Goal: Find specific page/section: Find specific page/section

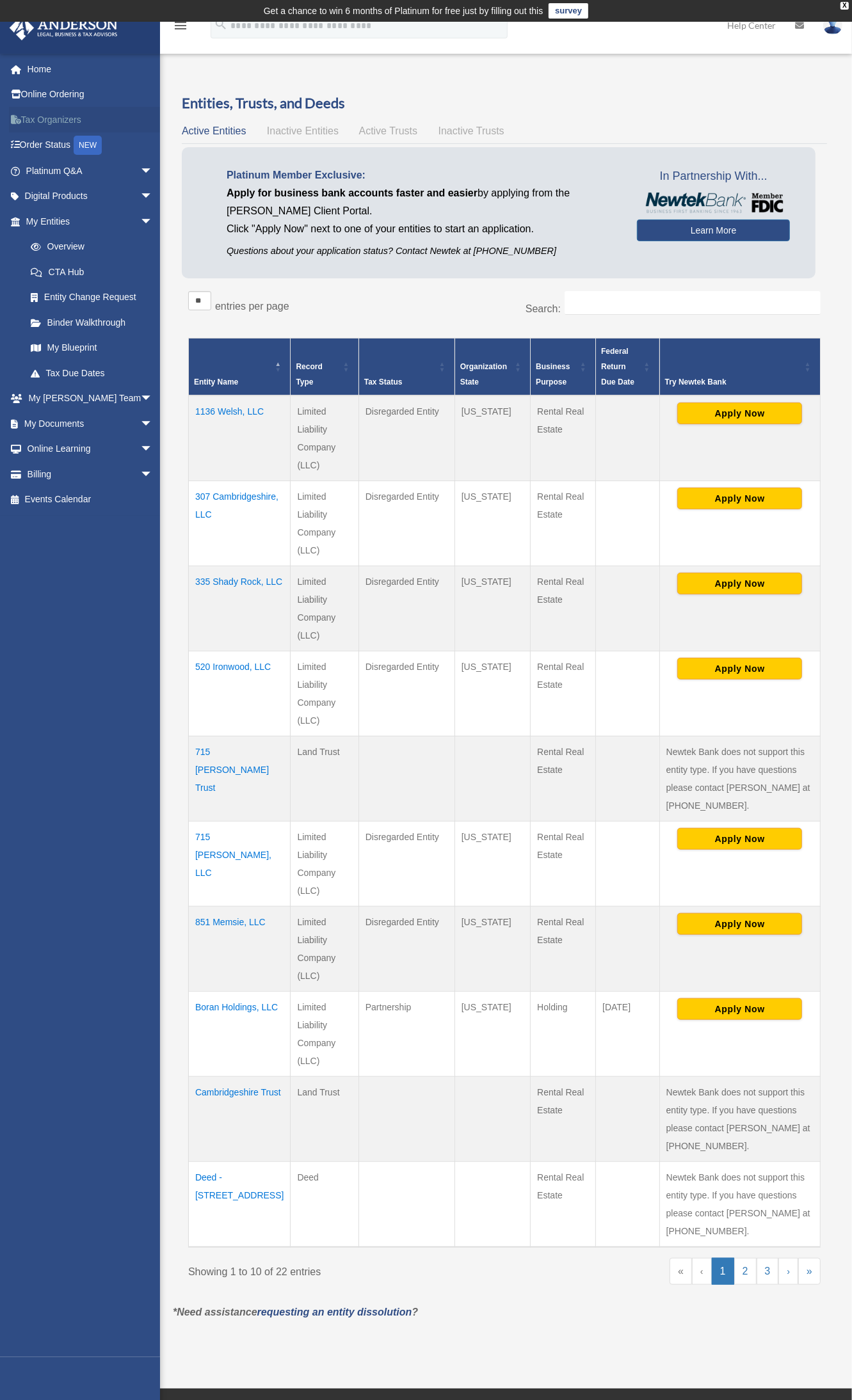
click at [69, 120] on link "Tax Organizers" at bounding box center [90, 119] width 163 height 25
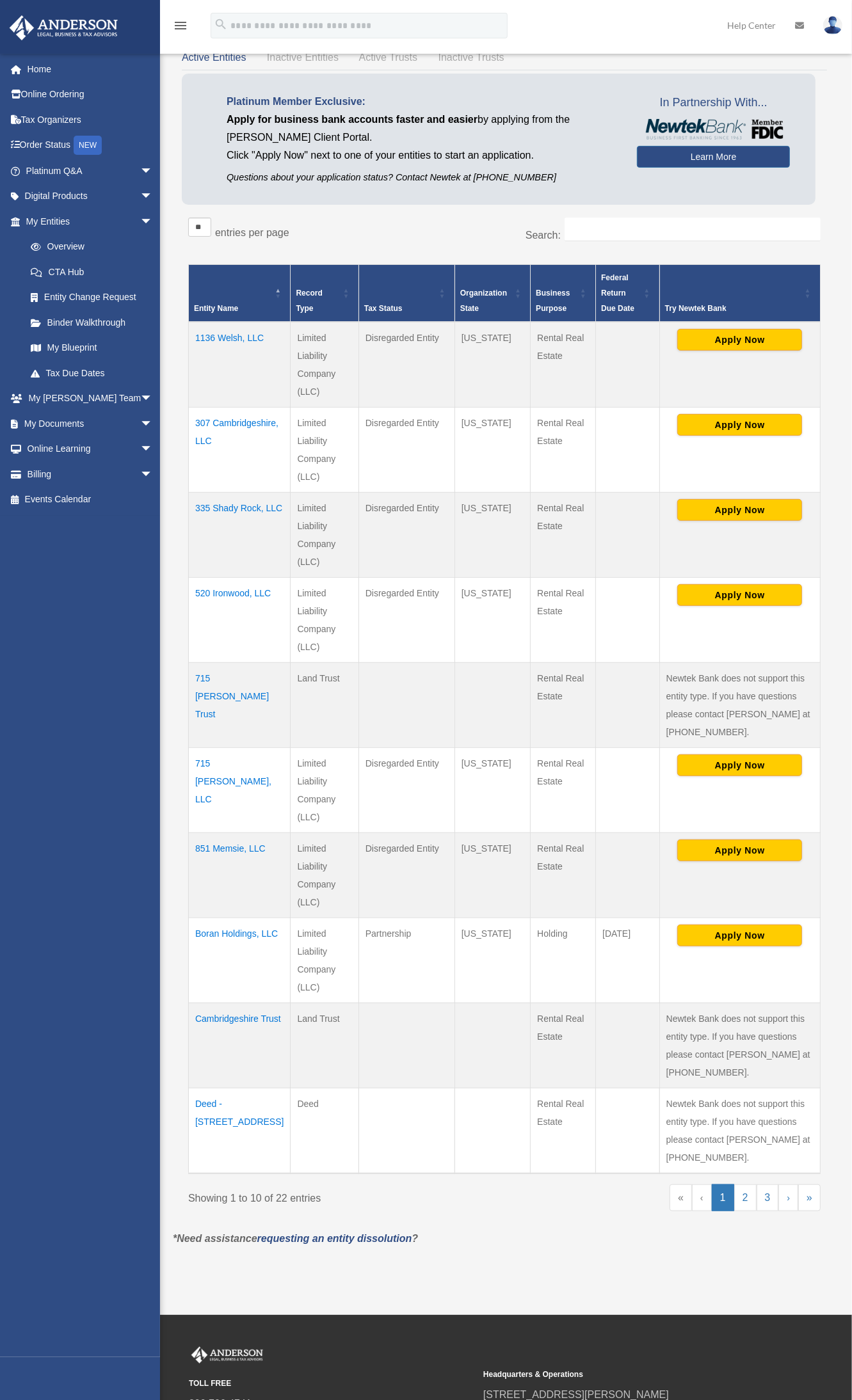
scroll to position [80, 0]
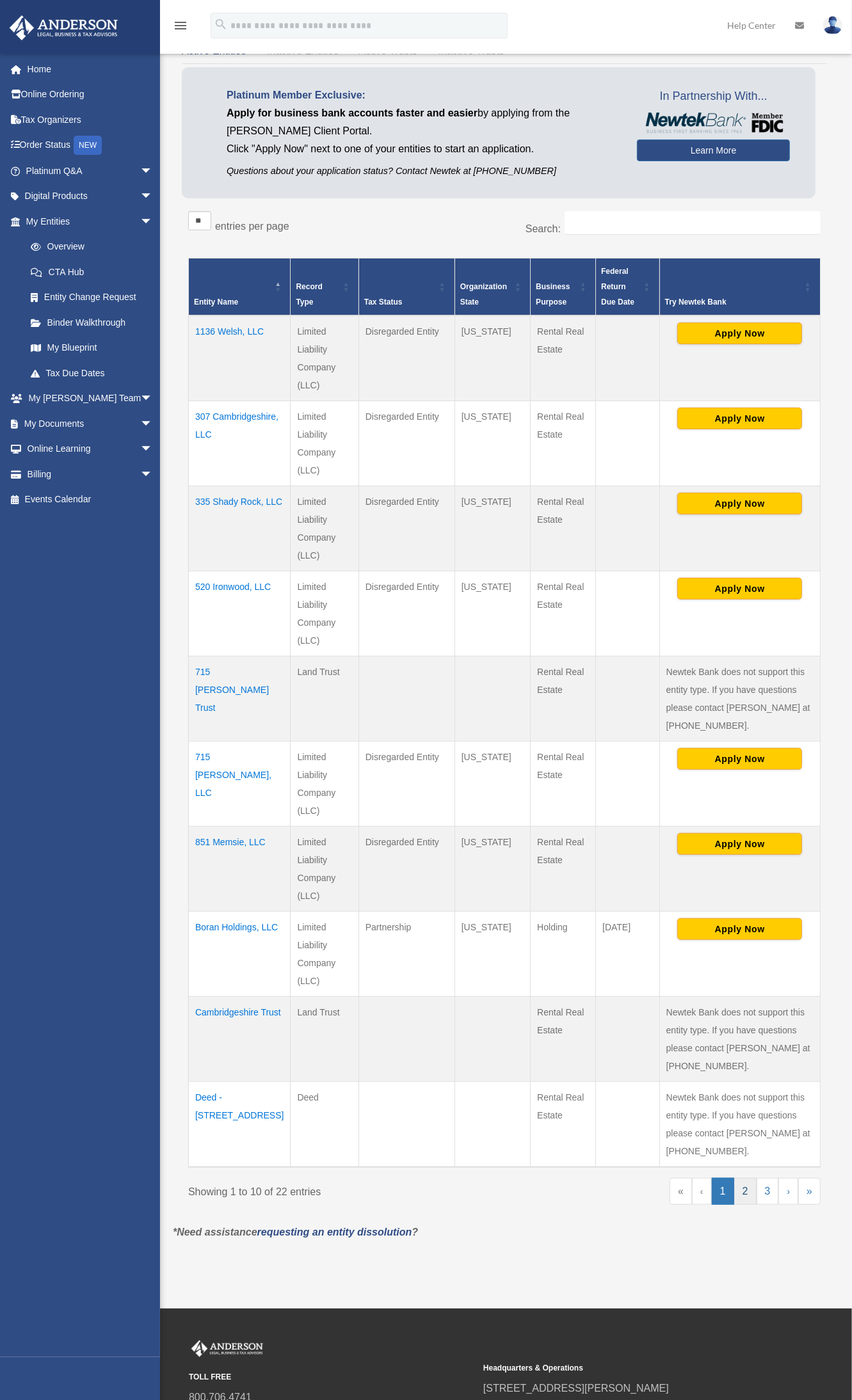
click at [746, 1197] on link "2" at bounding box center [745, 1191] width 23 height 27
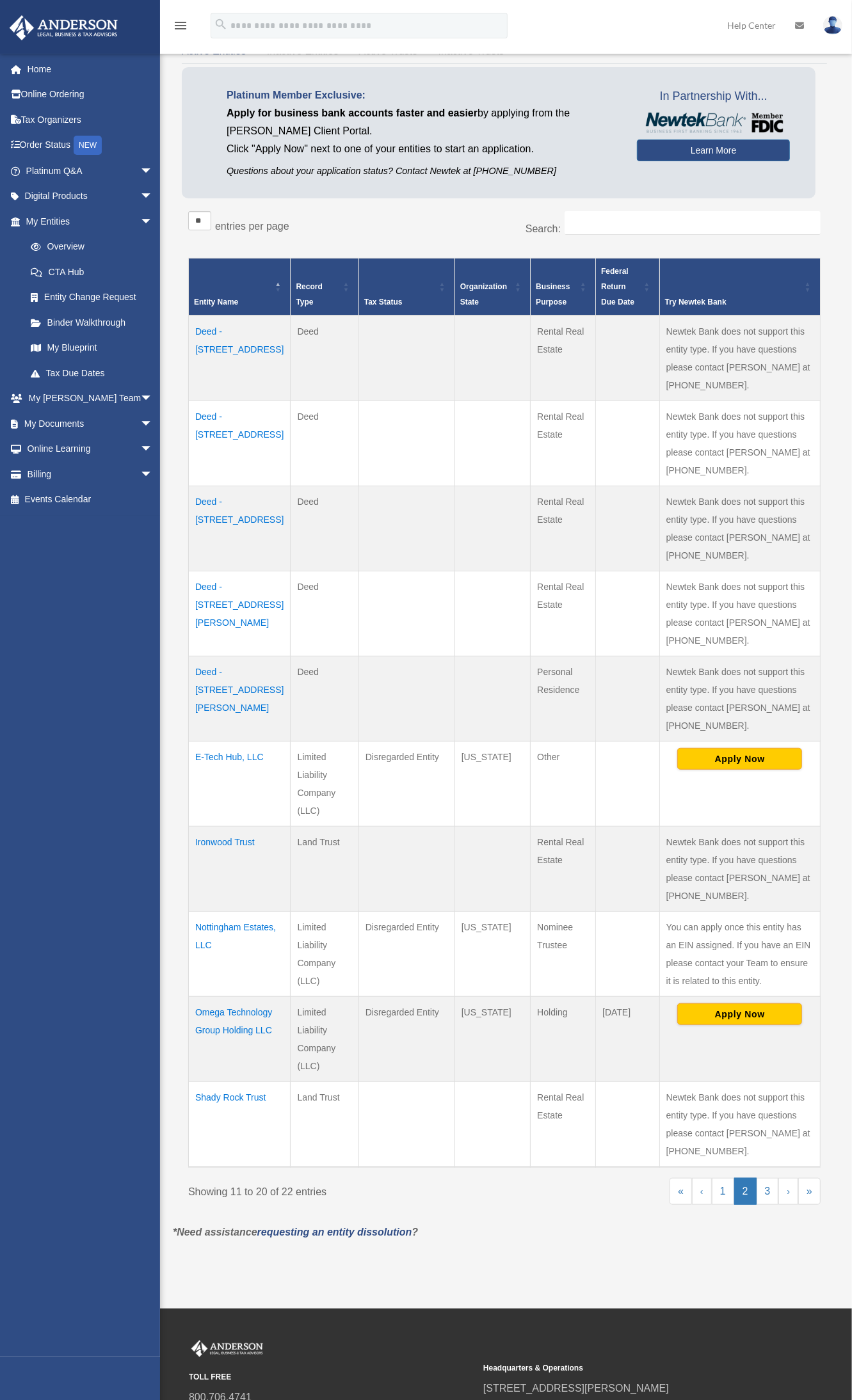
click at [230, 1043] on td "Omega Technology Group Holding LLC" at bounding box center [239, 1039] width 102 height 85
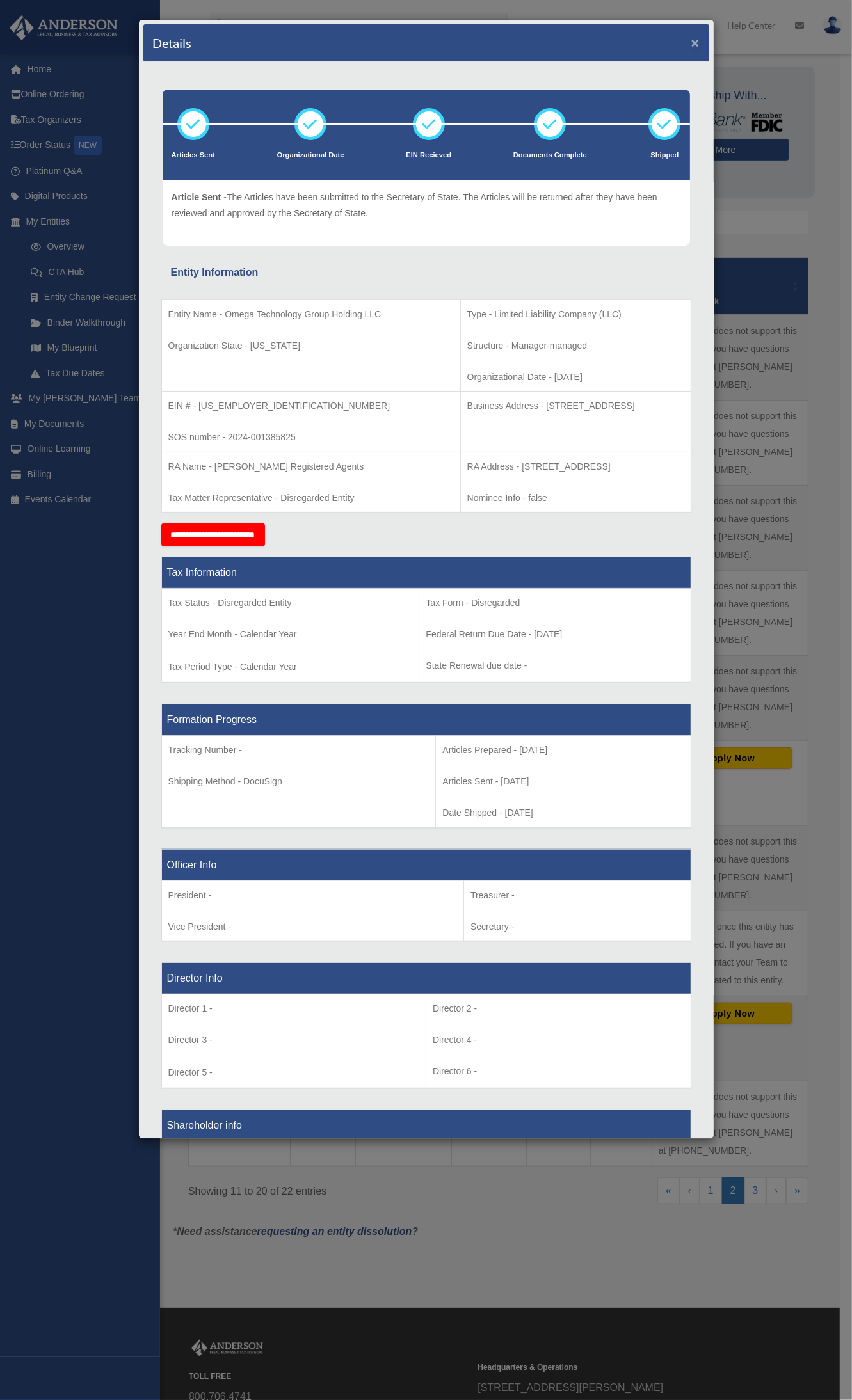
click at [691, 42] on button "×" at bounding box center [695, 42] width 8 height 14
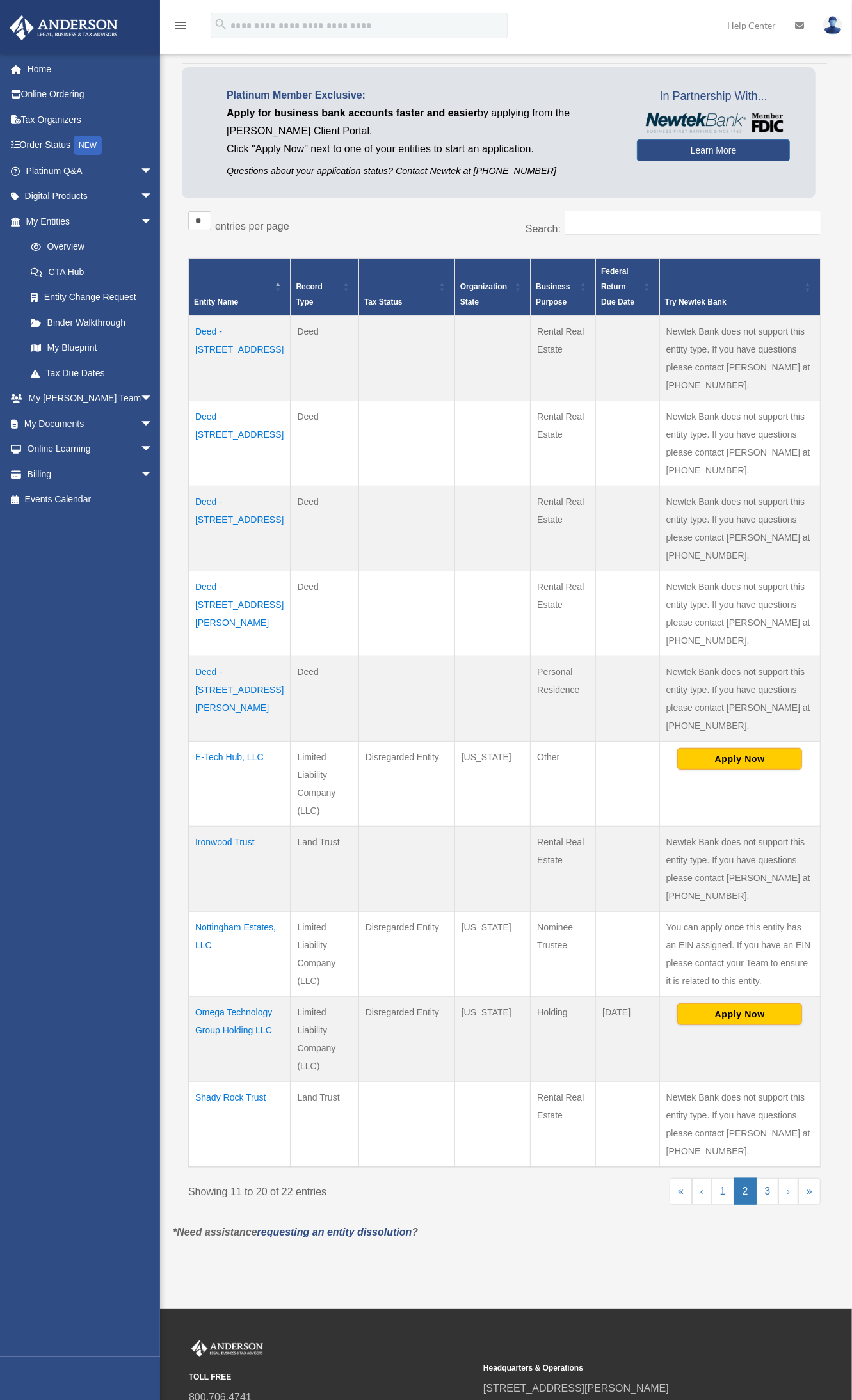
click at [250, 762] on td "E-Tech Hub, LLC" at bounding box center [239, 784] width 102 height 85
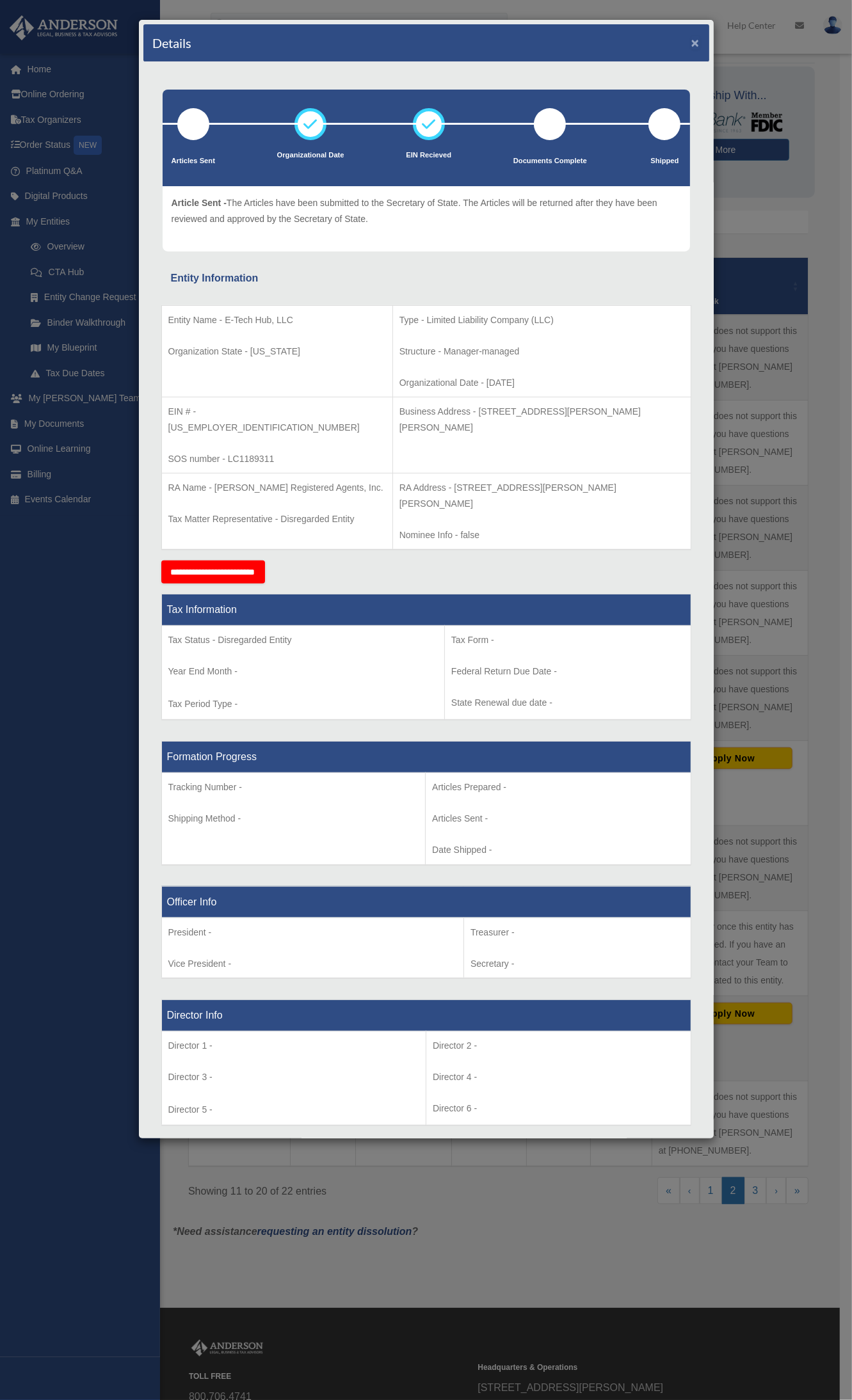
click at [691, 41] on button "×" at bounding box center [695, 42] width 8 height 14
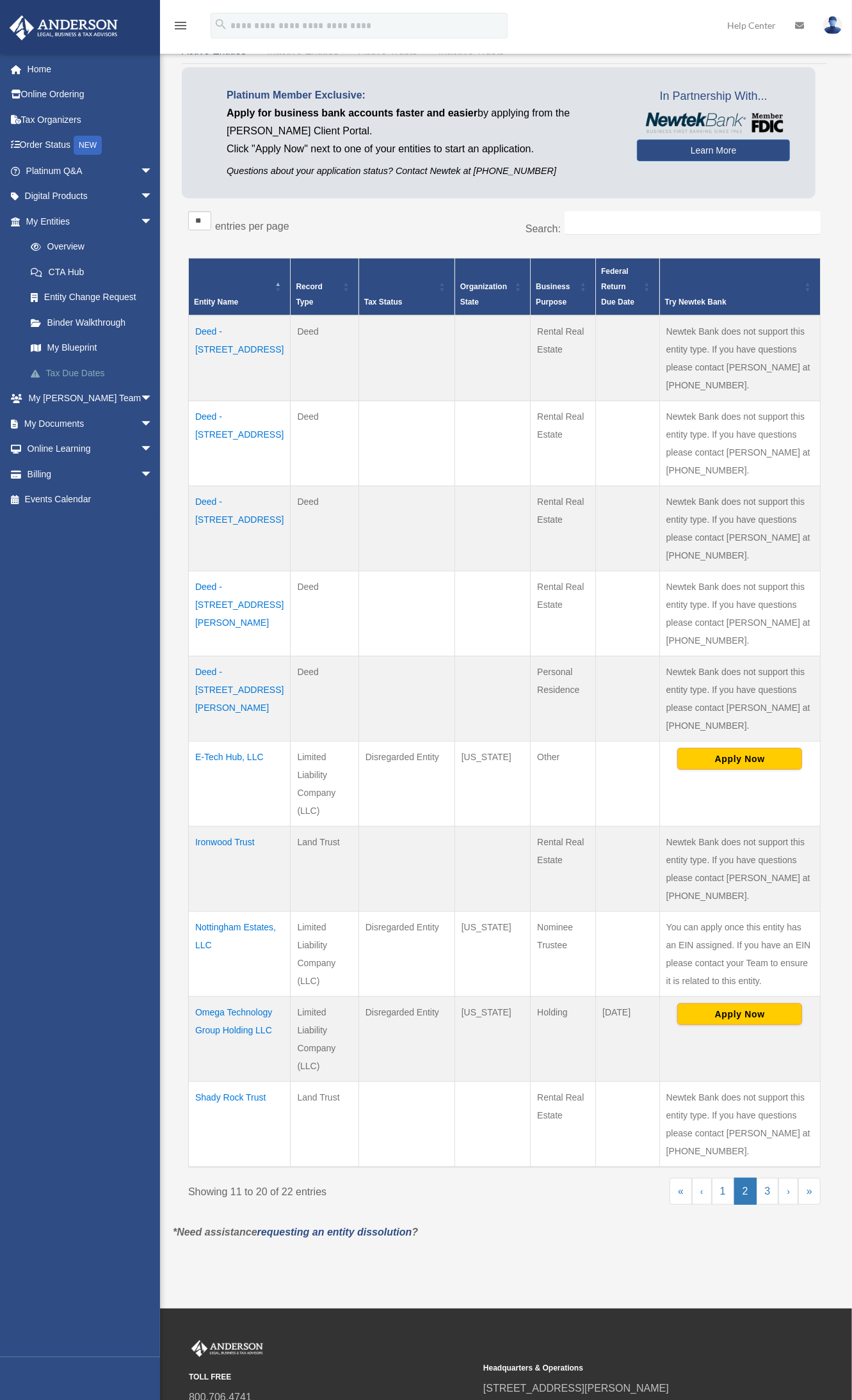
click at [77, 372] on link "Tax Due Dates" at bounding box center [95, 373] width 154 height 25
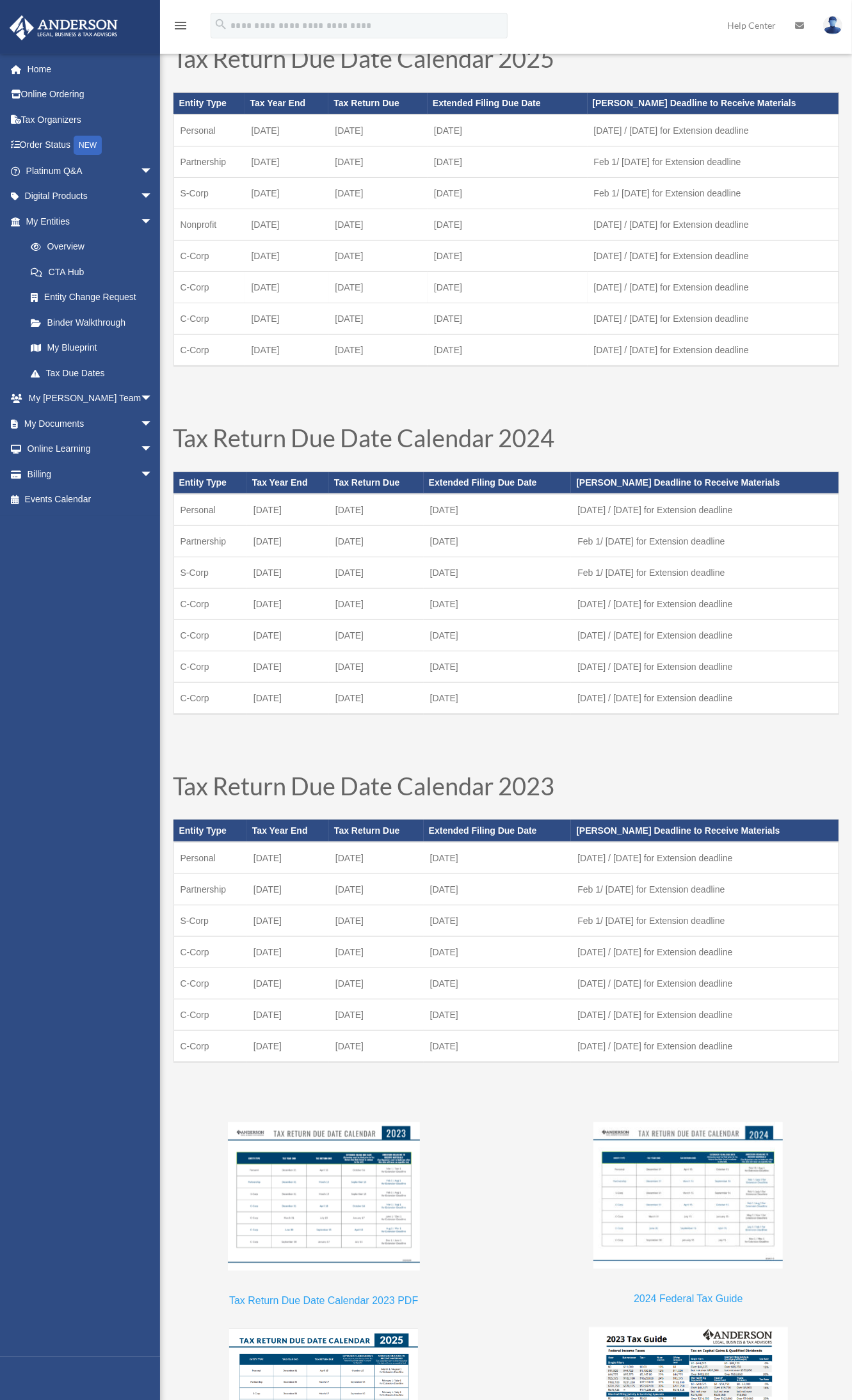
scroll to position [16, 0]
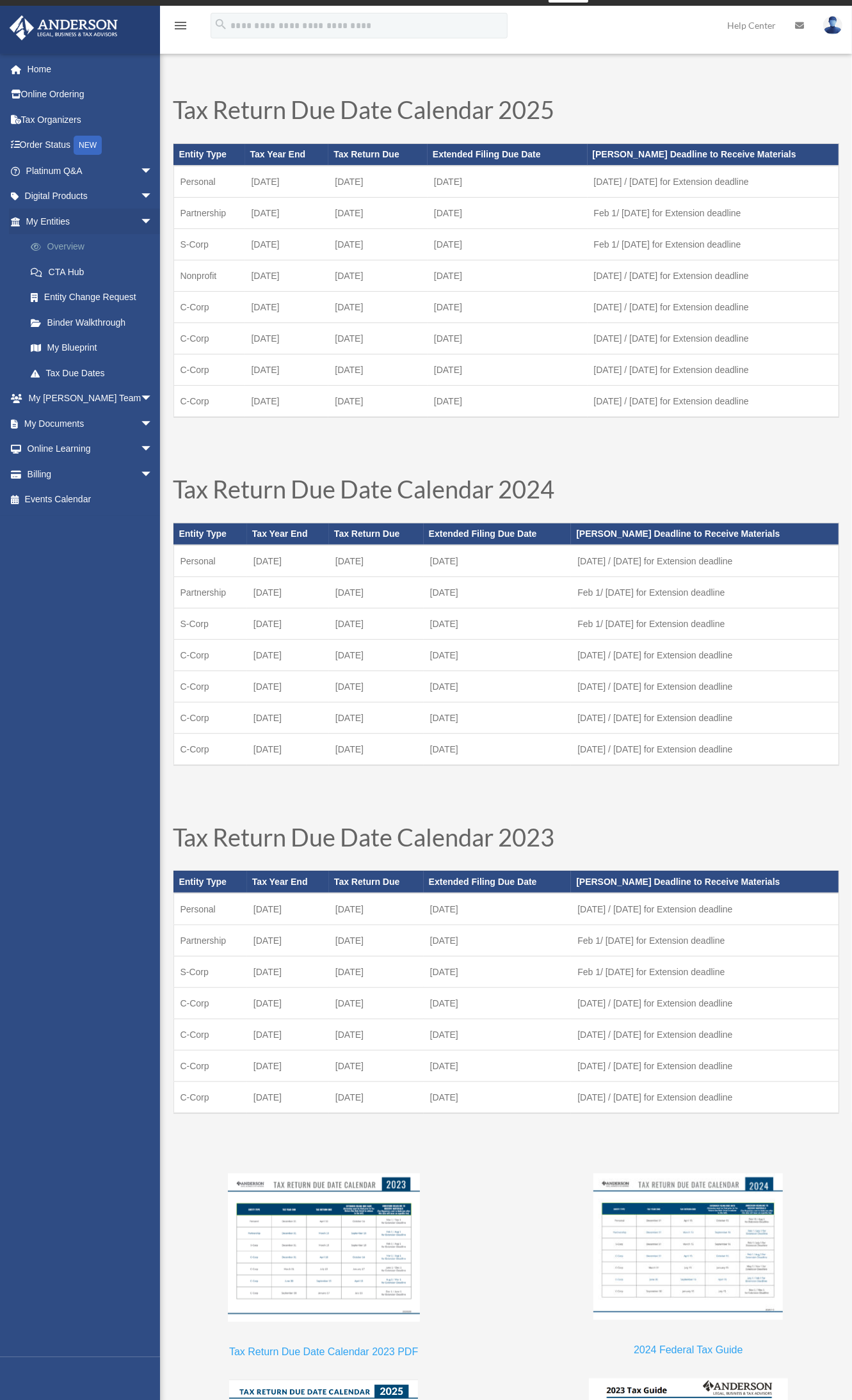
click at [72, 247] on link "Overview" at bounding box center [95, 246] width 154 height 25
click at [85, 324] on link "Binder Walkthrough" at bounding box center [95, 322] width 154 height 25
click at [72, 347] on link "My Blueprint" at bounding box center [95, 348] width 154 height 25
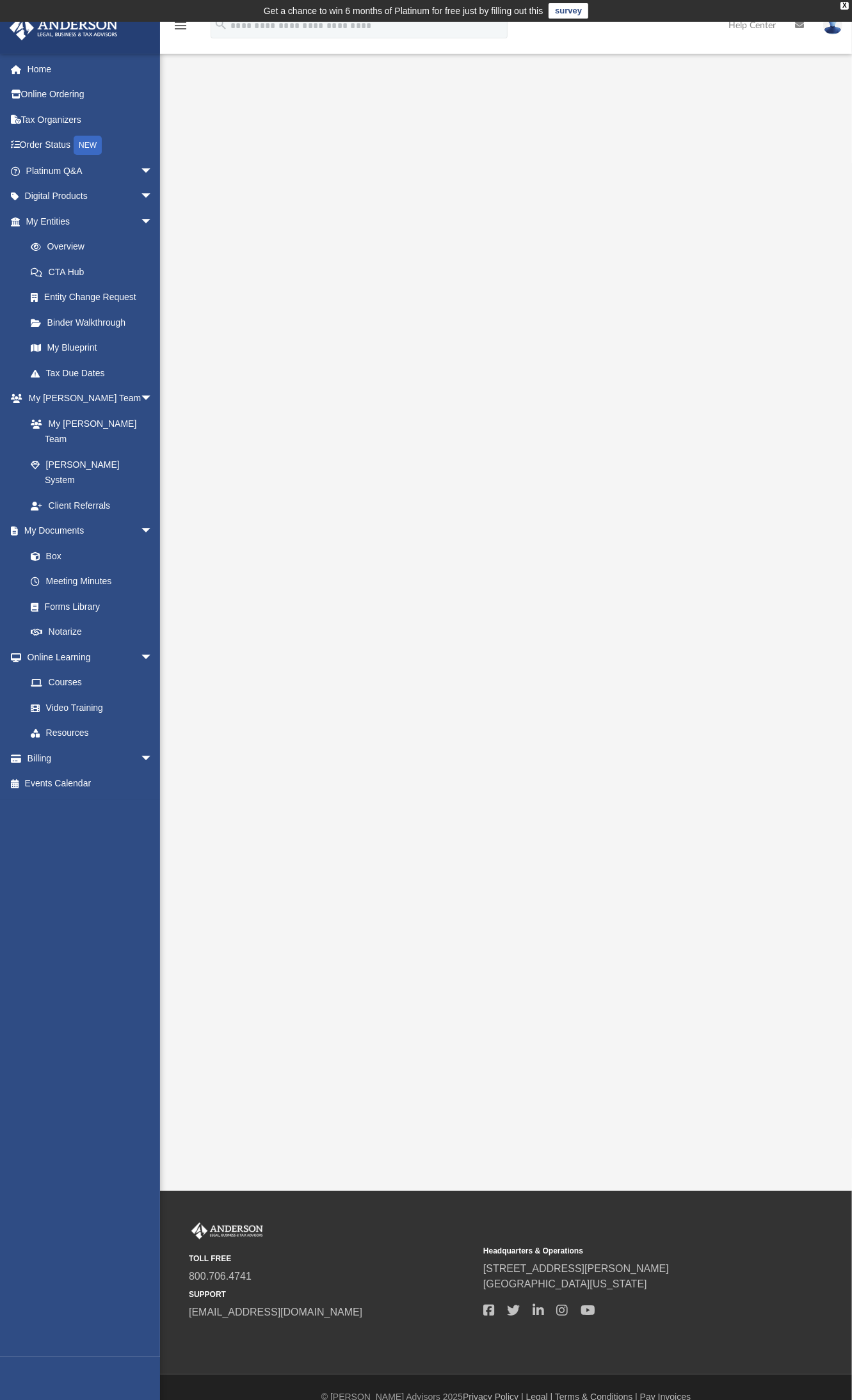
click at [80, 40] on img at bounding box center [63, 28] width 116 height 25
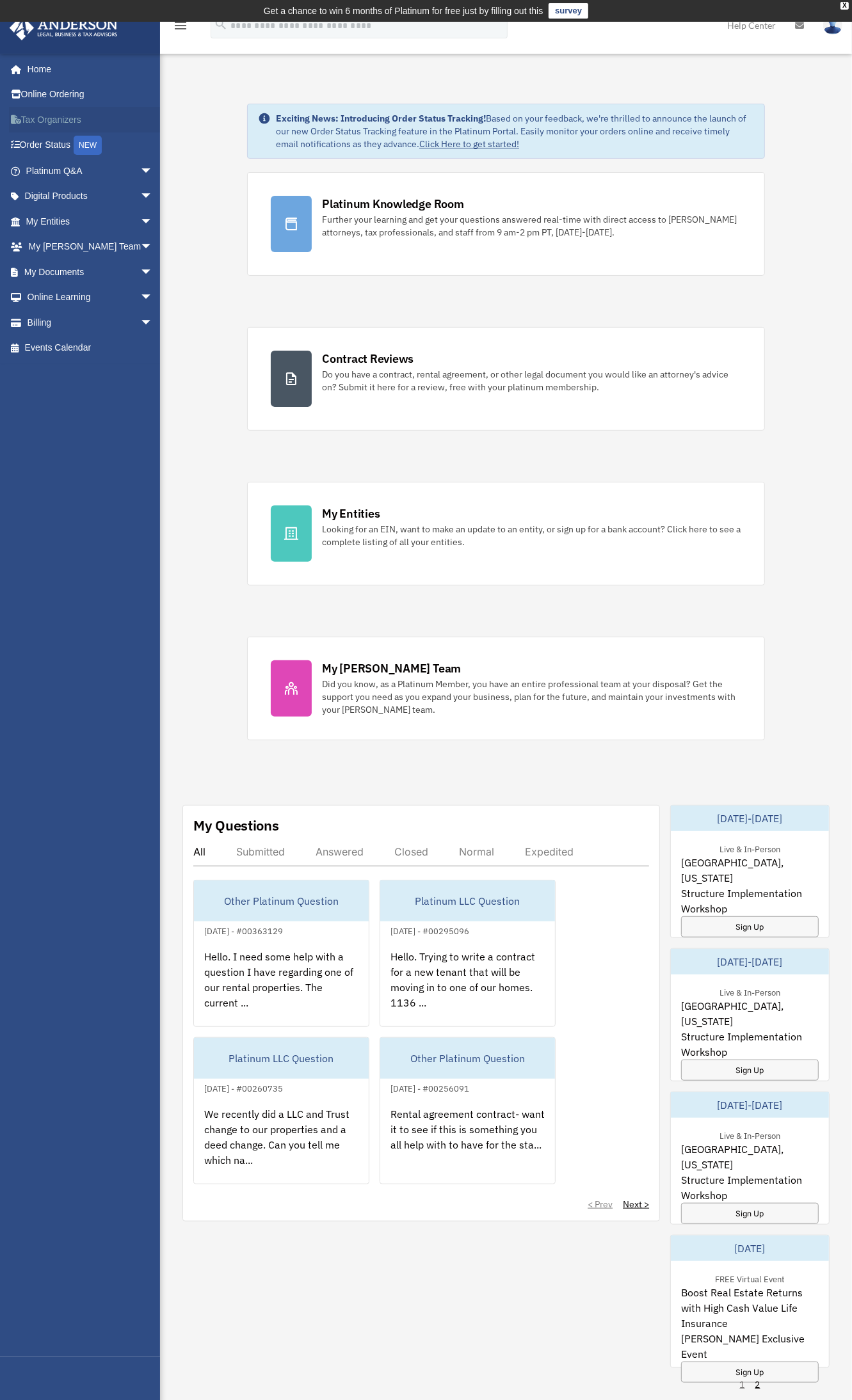
click at [54, 113] on link "Tax Organizers" at bounding box center [90, 119] width 163 height 25
click at [69, 118] on link "Tax Organizers" at bounding box center [90, 119] width 163 height 25
